Goal: Entertainment & Leisure: Consume media (video, audio)

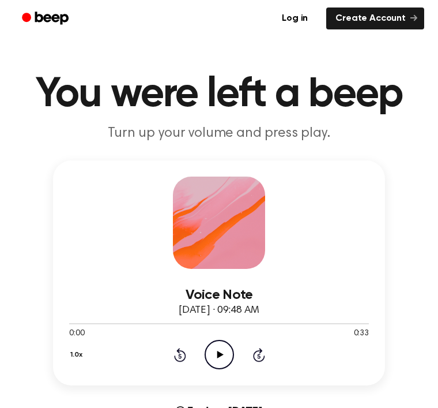
click at [220, 352] on icon "Play Audio" at bounding box center [219, 354] width 29 height 29
click at [224, 365] on icon "Pause Audio" at bounding box center [219, 354] width 29 height 29
click at [218, 348] on icon "Play Audio" at bounding box center [219, 354] width 29 height 29
click at [218, 363] on icon "Play Audio" at bounding box center [219, 354] width 29 height 29
click at [218, 363] on icon "Pause Audio" at bounding box center [219, 354] width 29 height 29
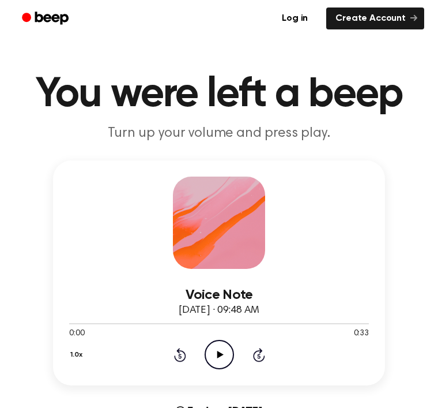
click at [225, 365] on icon "Play Audio" at bounding box center [219, 354] width 29 height 29
click at [214, 346] on icon "Play Audio" at bounding box center [219, 354] width 29 height 29
click at [265, 347] on icon "Skip 5 seconds" at bounding box center [258, 354] width 13 height 15
click at [256, 353] on icon "Skip 5 seconds" at bounding box center [258, 354] width 13 height 15
click at [174, 354] on icon "Rewind 5 seconds" at bounding box center [180, 354] width 13 height 15
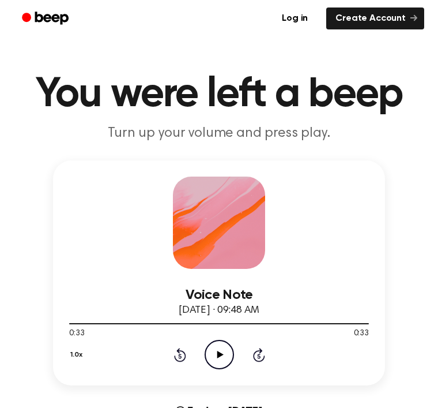
click at [225, 351] on icon "Play Audio" at bounding box center [219, 354] width 29 height 29
click at [210, 367] on icon "Pause Audio" at bounding box center [219, 354] width 29 height 29
click at [212, 340] on icon "Play Audio" at bounding box center [219, 354] width 29 height 29
click at [220, 359] on icon "Pause Audio" at bounding box center [219, 354] width 29 height 29
